Goal: Task Accomplishment & Management: Use online tool/utility

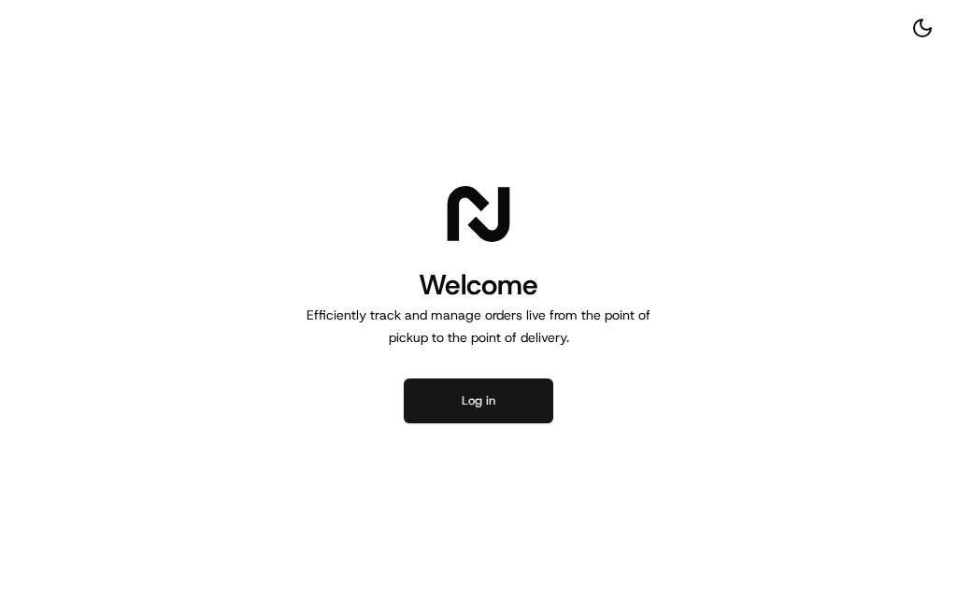
click at [507, 395] on button "Log in" at bounding box center [478, 400] width 149 height 45
